Goal: Find specific page/section: Find specific page/section

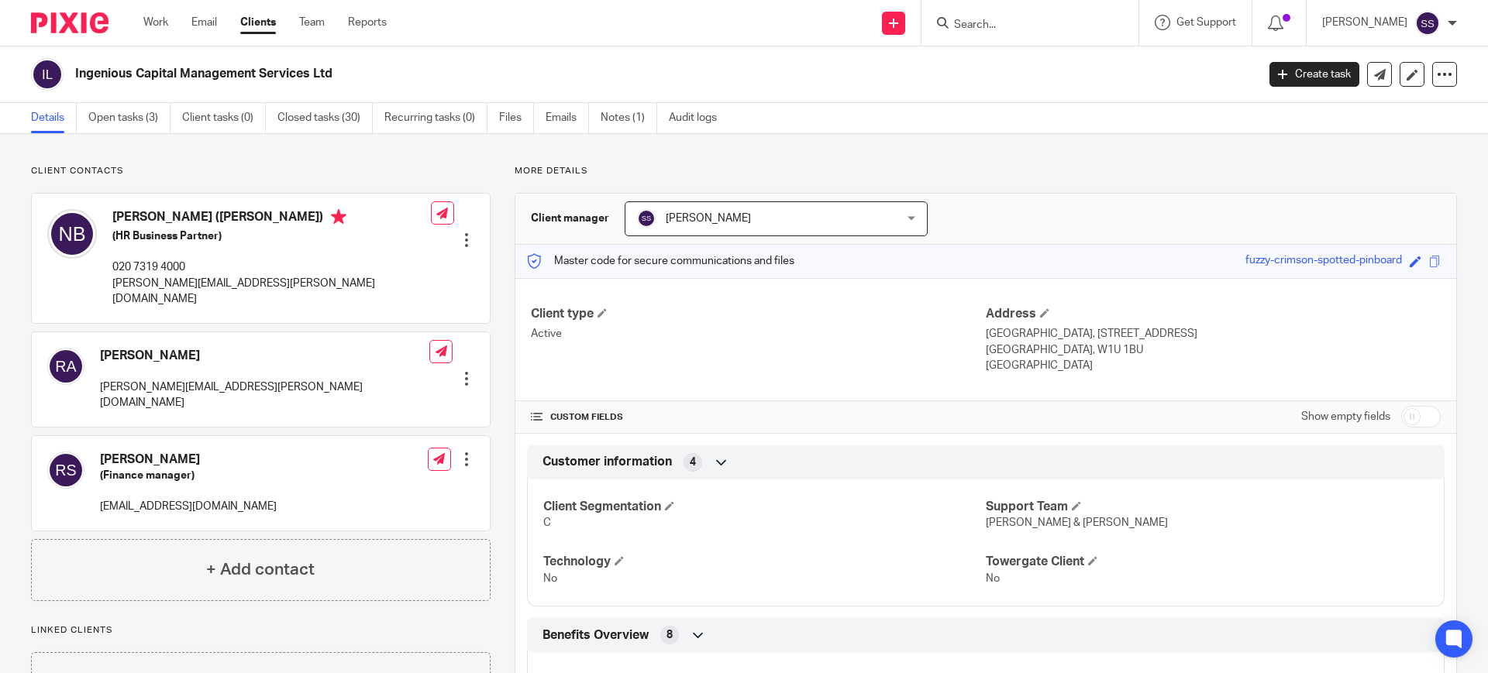
click at [997, 17] on form at bounding box center [1034, 22] width 165 height 19
click at [1001, 28] on input "Search" at bounding box center [1021, 26] width 139 height 14
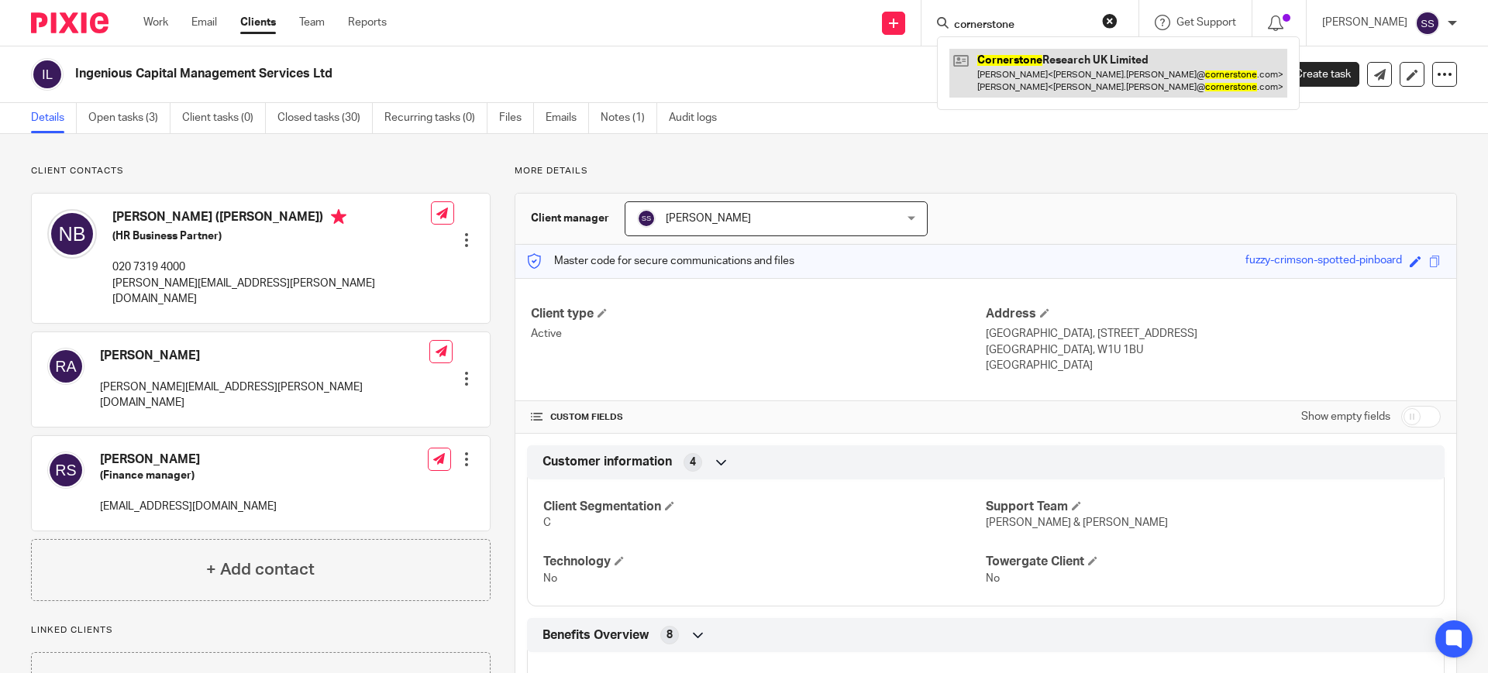
type input "cornerstone"
click at [1080, 95] on link at bounding box center [1118, 73] width 338 height 48
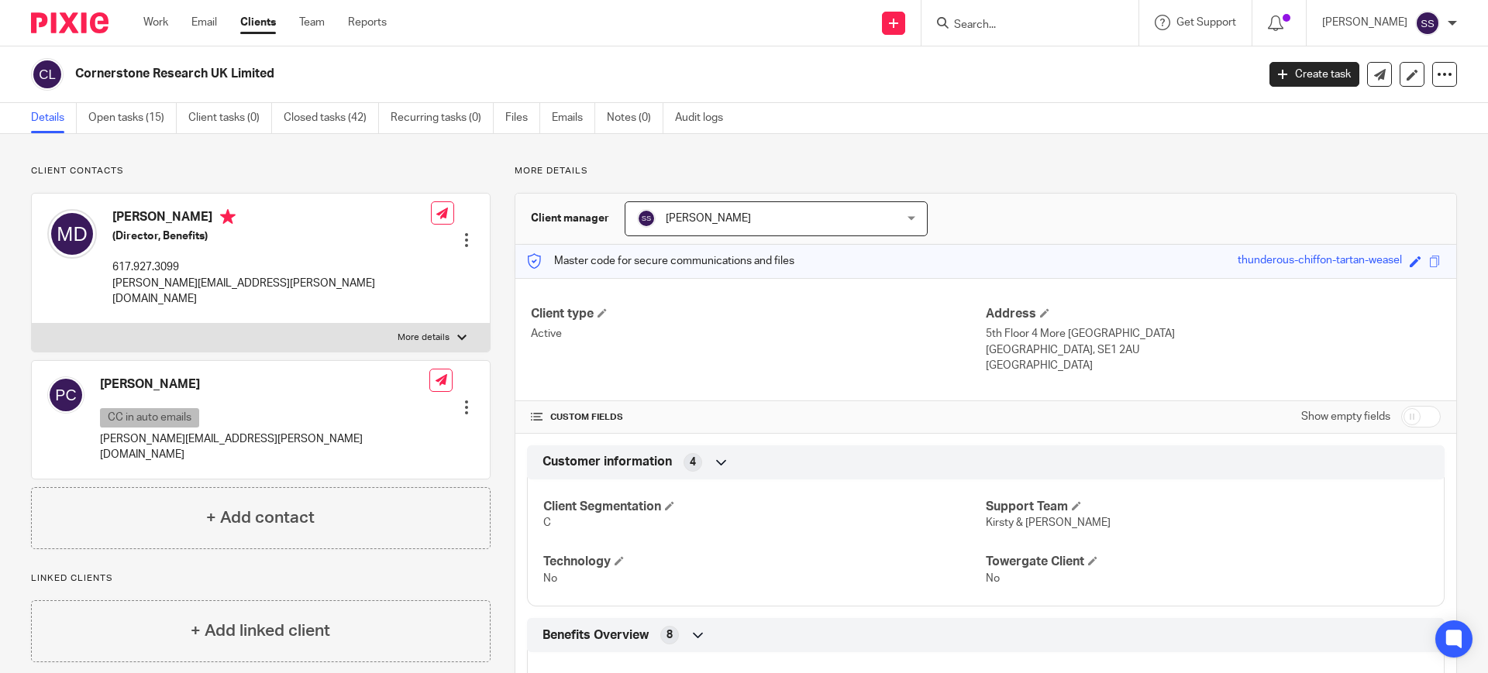
scroll to position [490, 0]
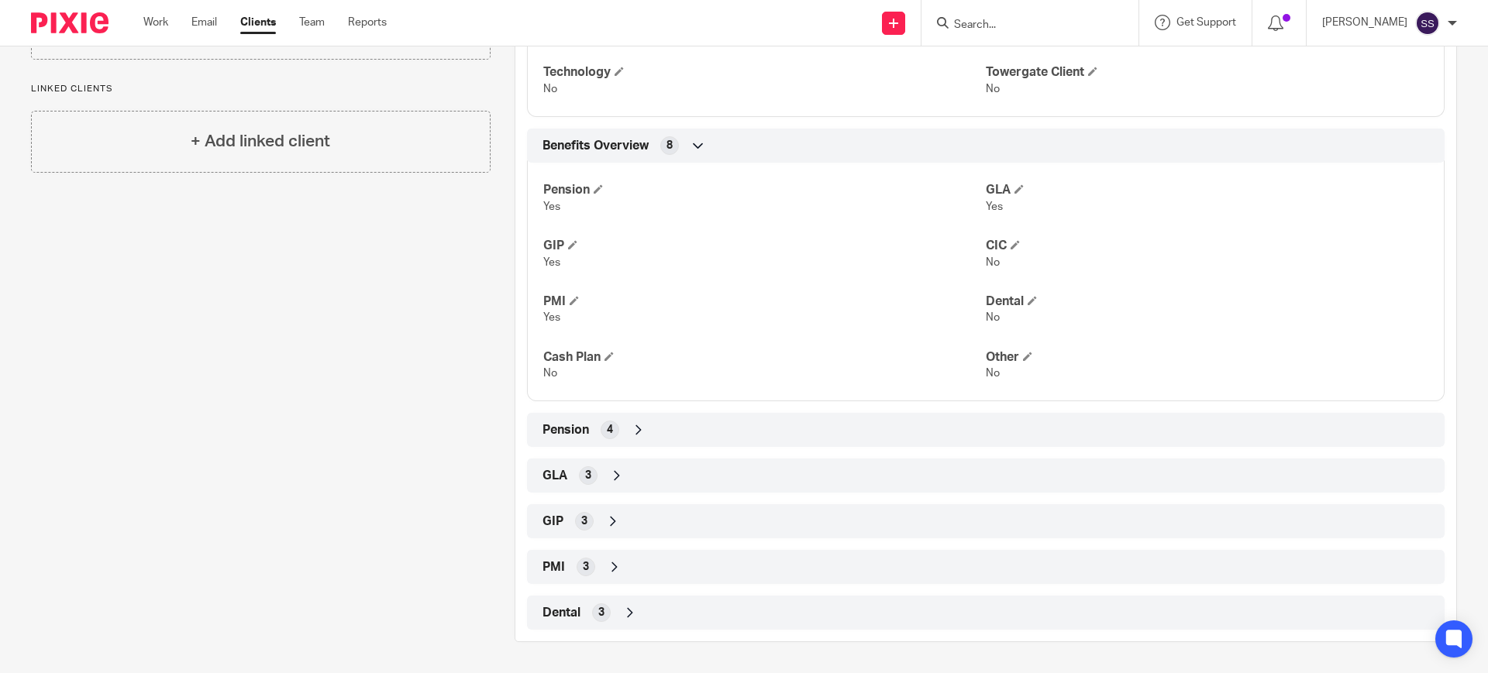
click at [587, 613] on div "Dental 3" at bounding box center [986, 613] width 894 height 26
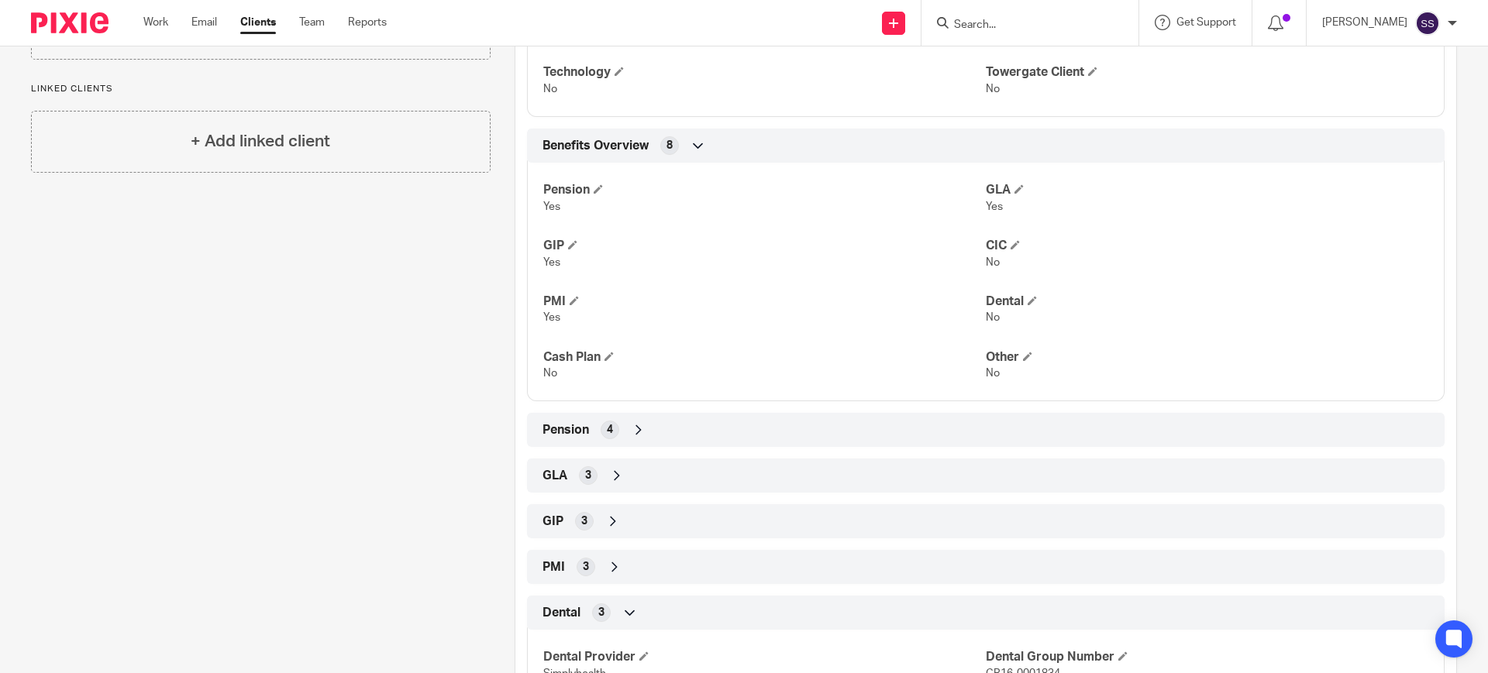
click at [542, 570] on span "PMI" at bounding box center [553, 568] width 22 height 16
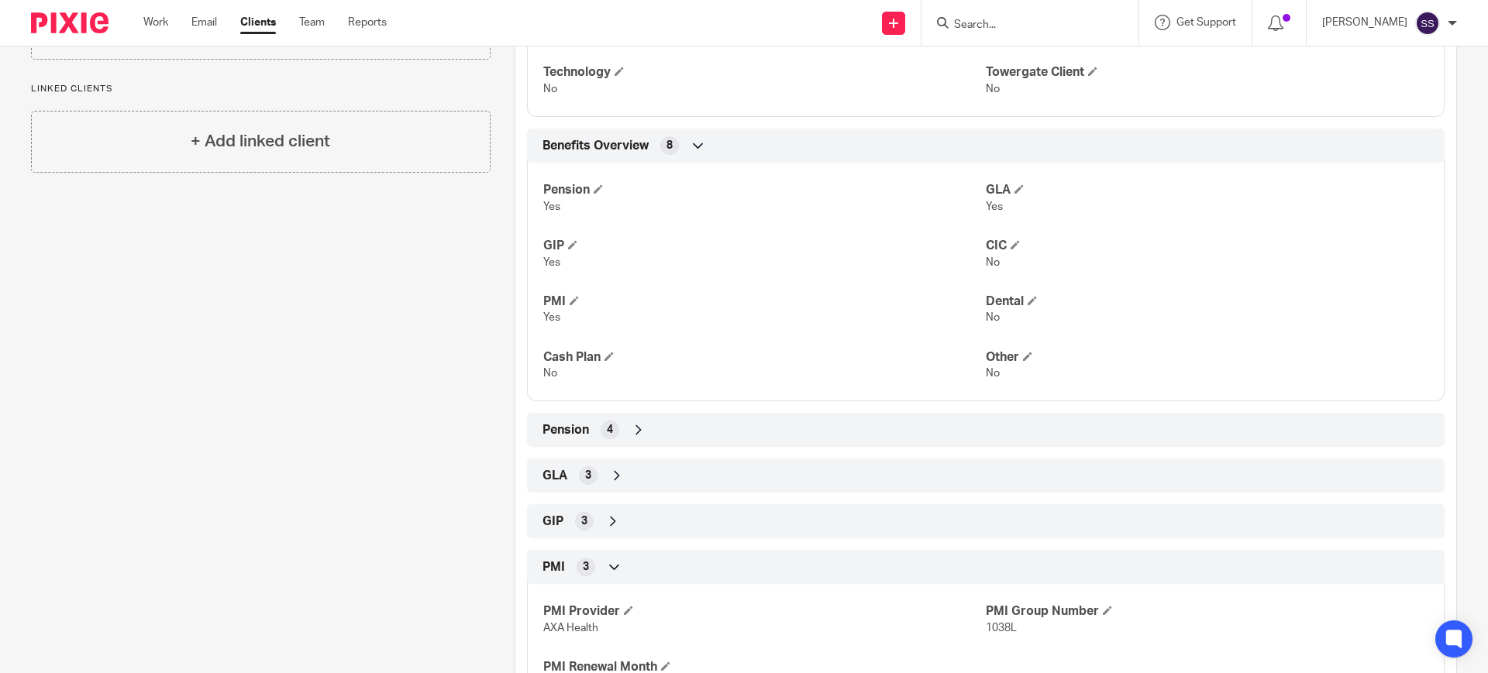
click at [555, 543] on div "Client type Active Address 5th Floor 4 More London Riverside London, SE1 2AU Un…" at bounding box center [985, 336] width 941 height 1097
click at [560, 522] on div "GIP 3" at bounding box center [986, 521] width 894 height 26
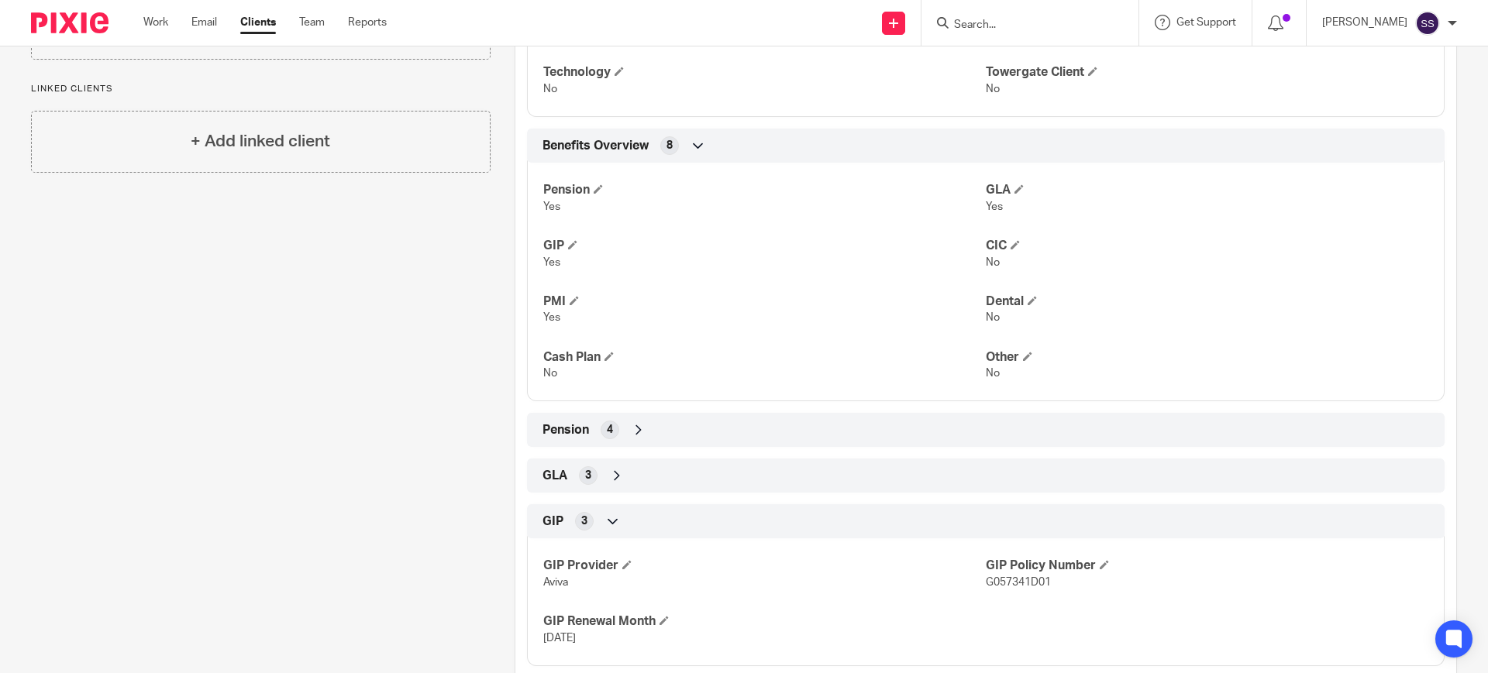
click at [568, 470] on div "GLA 3" at bounding box center [986, 476] width 894 height 26
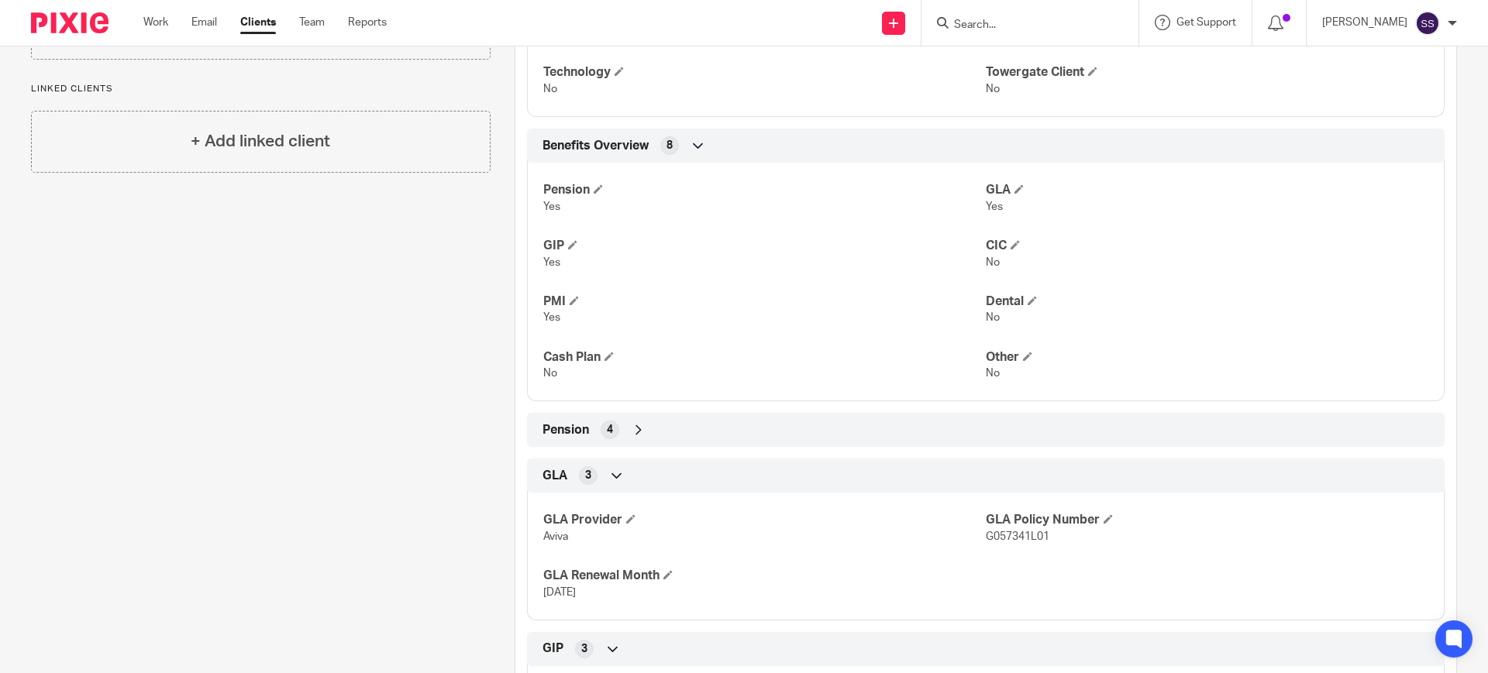
click at [572, 414] on div "Pension 4" at bounding box center [986, 430] width 918 height 34
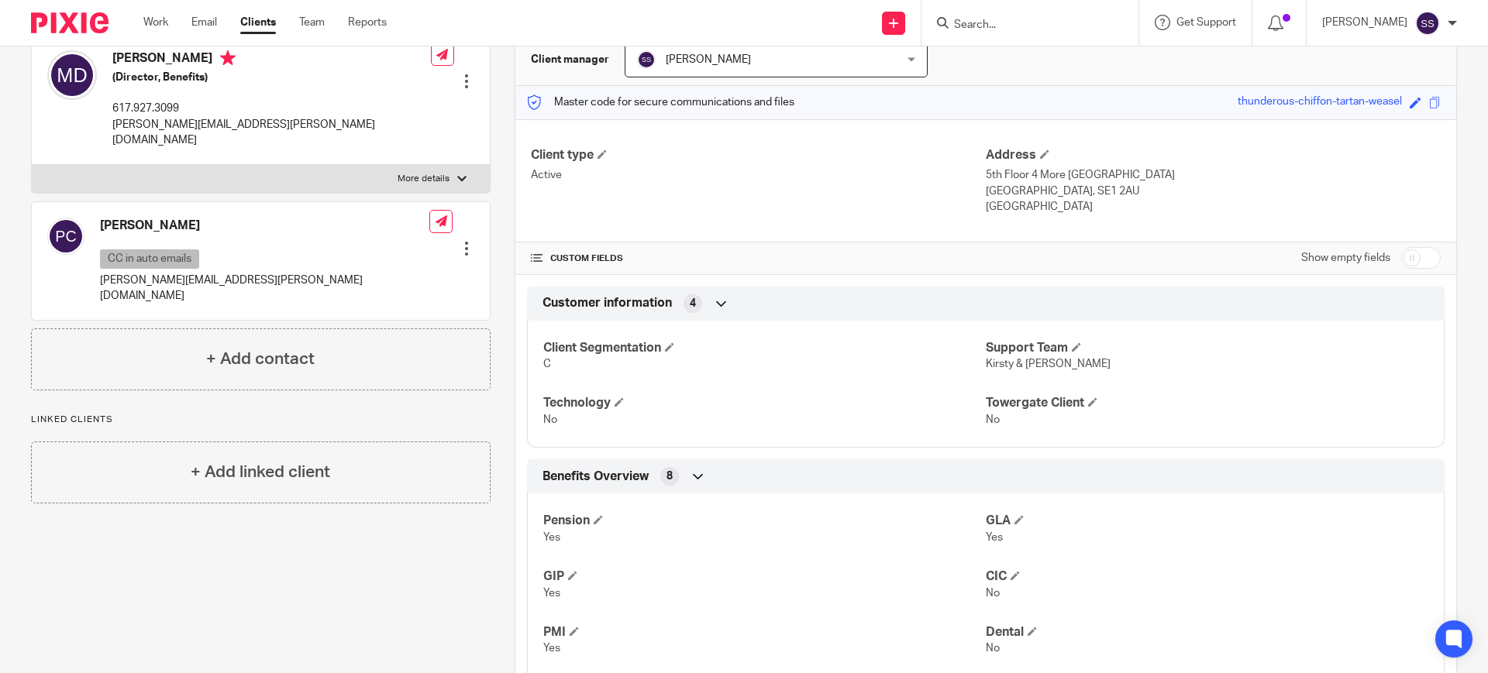
scroll to position [0, 0]
